Goal: Information Seeking & Learning: Learn about a topic

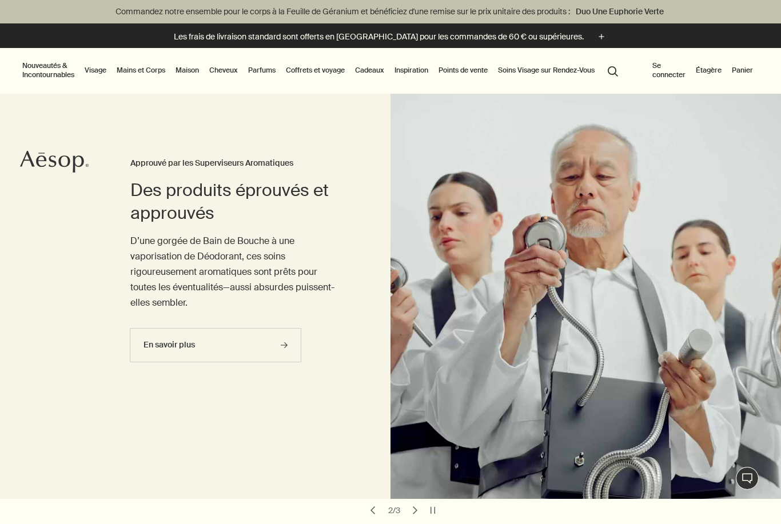
click at [106, 65] on link "Visage" at bounding box center [95, 70] width 26 height 14
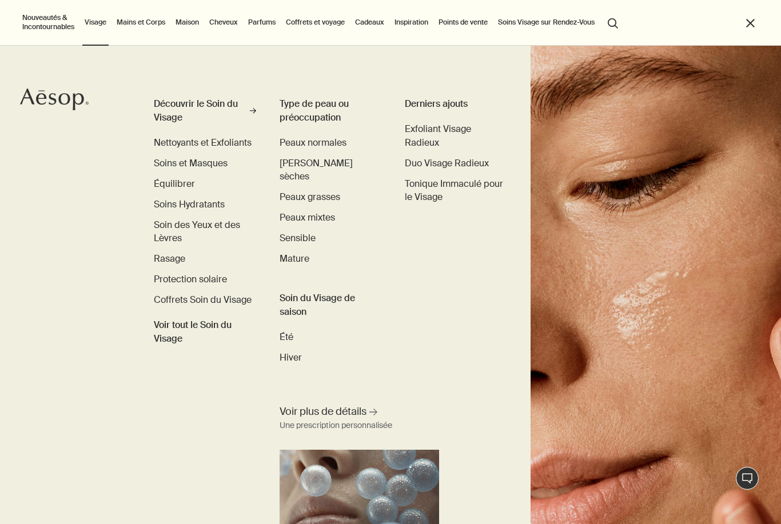
click at [171, 254] on span "Rasage" at bounding box center [169, 259] width 31 height 12
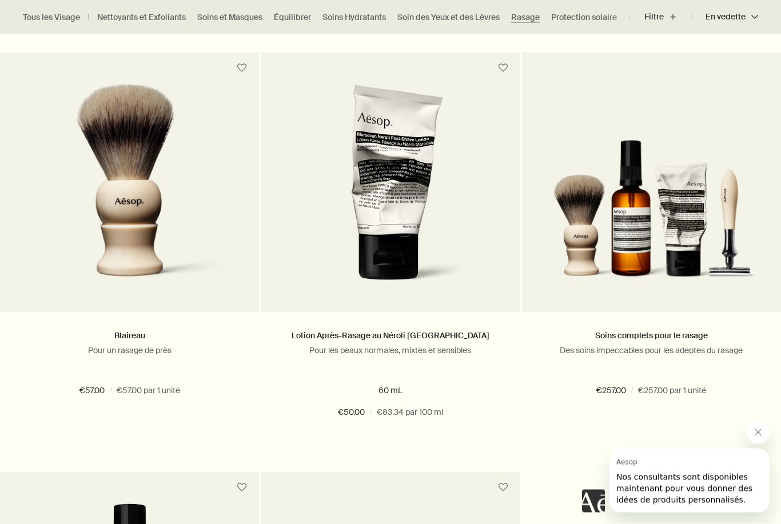
scroll to position [732, 0]
click at [664, 445] on link "En savoir plus" at bounding box center [651, 453] width 259 height 34
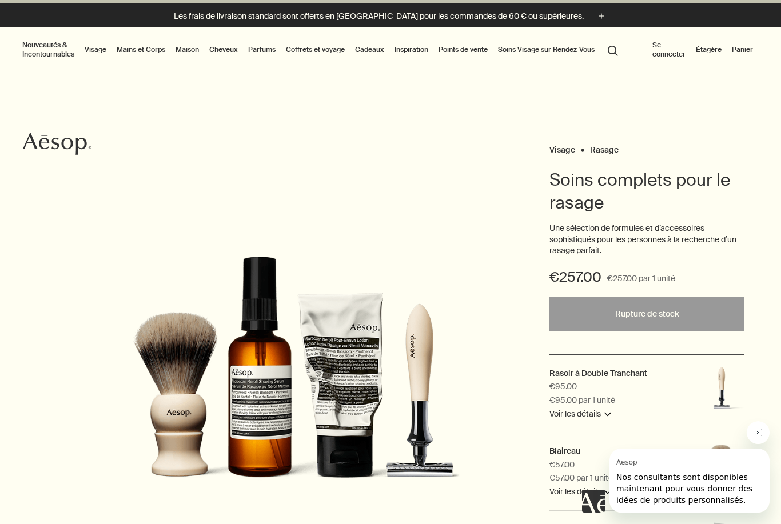
scroll to position [20, 0]
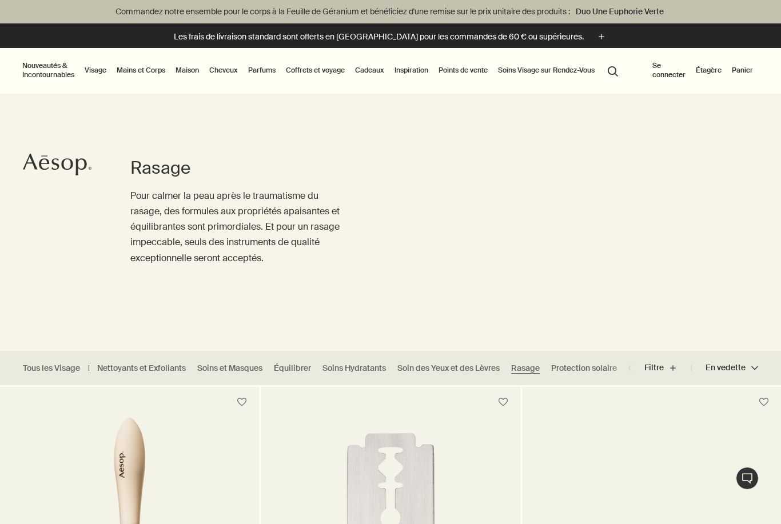
click at [102, 63] on link "Visage" at bounding box center [95, 70] width 26 height 14
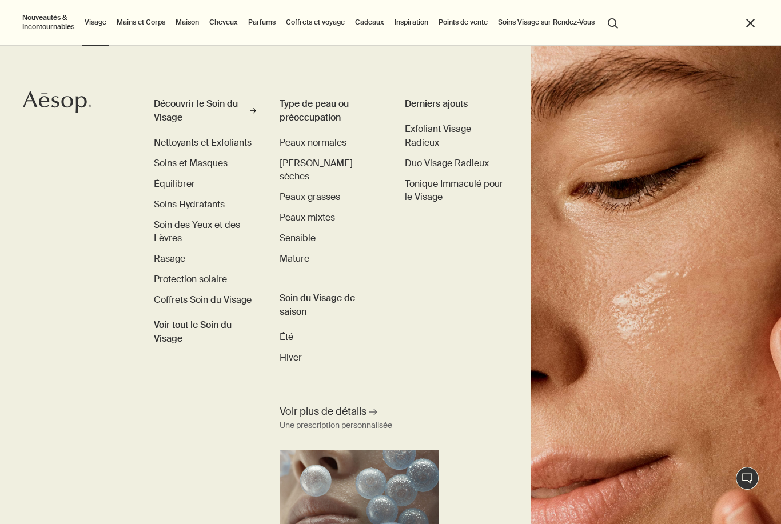
click at [169, 253] on span "Rasage" at bounding box center [169, 259] width 31 height 12
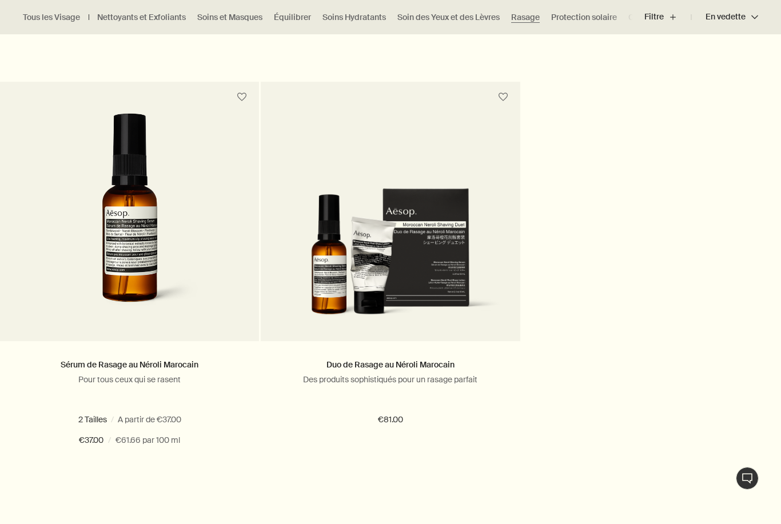
scroll to position [1122, 0]
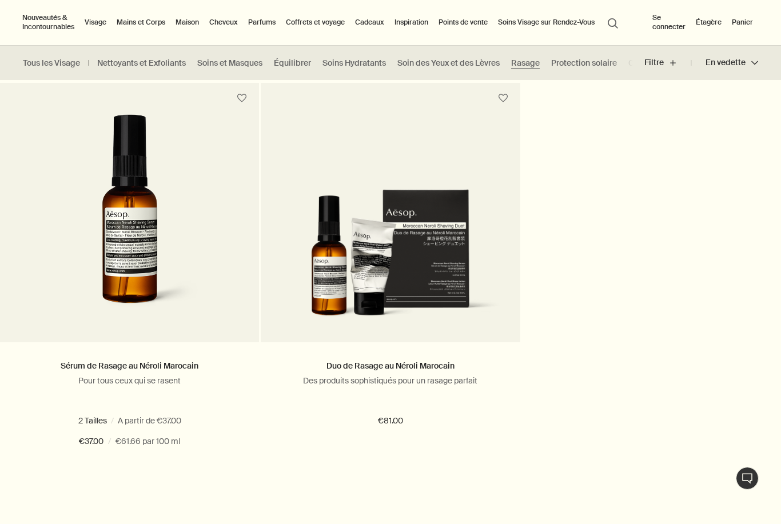
click at [131, 190] on img at bounding box center [129, 220] width 217 height 212
